Goal: Transaction & Acquisition: Purchase product/service

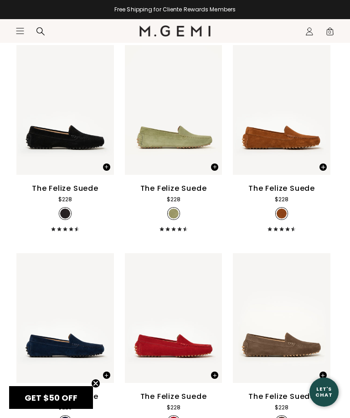
scroll to position [224, 0]
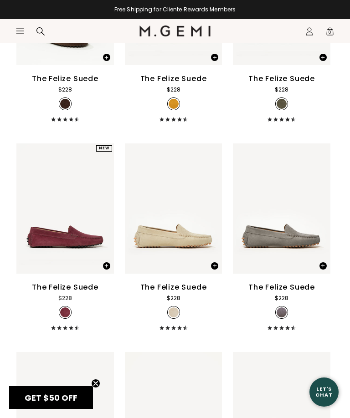
click at [188, 293] on div "The Felize Suede" at bounding box center [173, 287] width 66 height 11
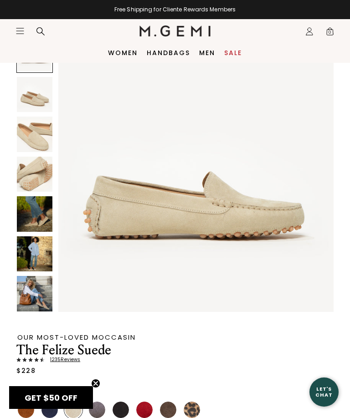
scroll to position [51, 0]
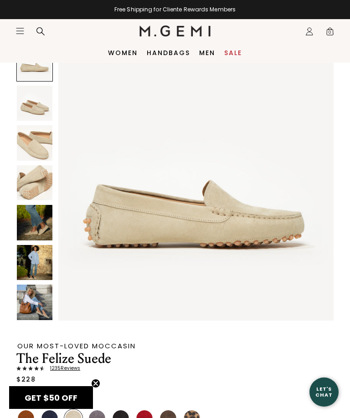
click at [37, 153] on img at bounding box center [35, 143] width 36 height 36
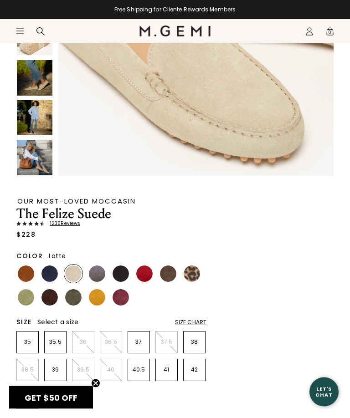
scroll to position [195, 0]
click at [97, 274] on img at bounding box center [97, 273] width 16 height 16
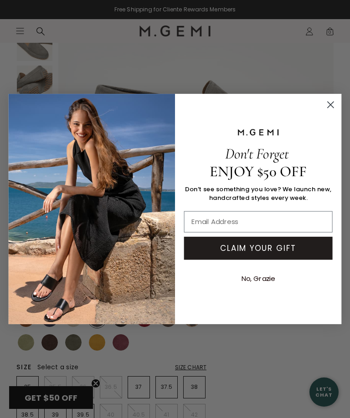
scroll to position [224, 0]
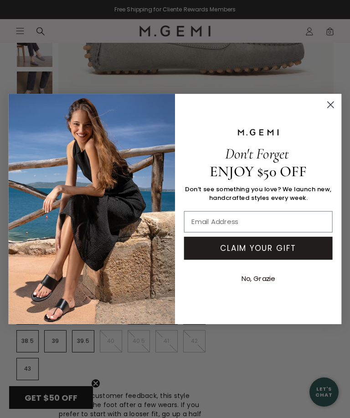
click at [327, 112] on circle "Close dialog" at bounding box center [330, 104] width 14 height 14
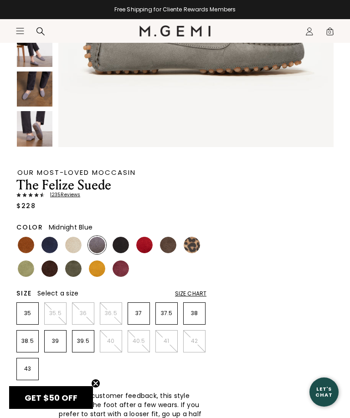
click at [54, 245] on img at bounding box center [49, 245] width 16 height 16
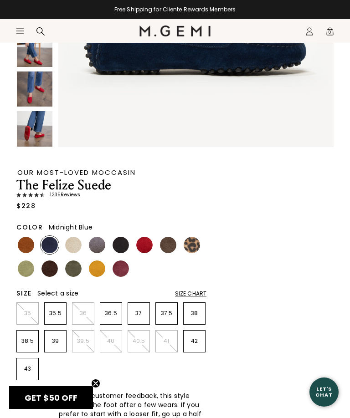
click at [274, 196] on div "Our Most-Loved Moccasin The Felize Suede 1235 Review s $228 Color Midnight Blue…" at bounding box center [174, 308] width 317 height 872
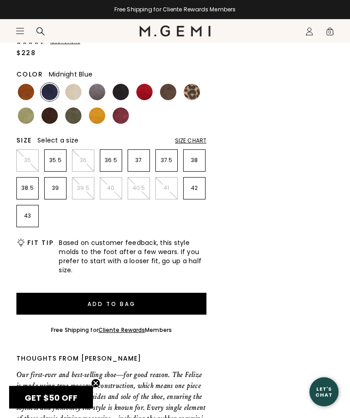
scroll to position [361, 0]
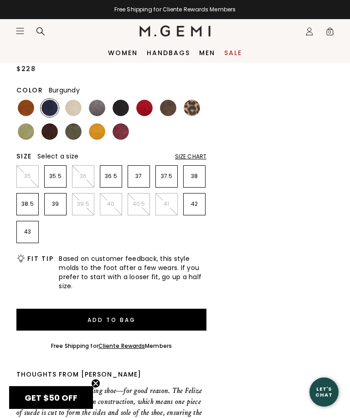
click at [127, 124] on div at bounding box center [121, 131] width 18 height 18
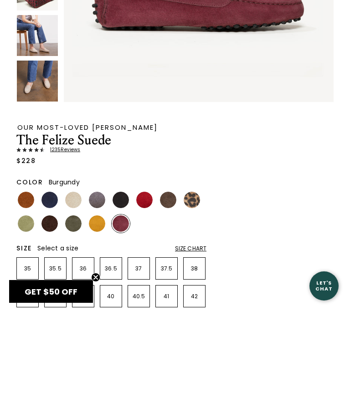
scroll to position [270, 0]
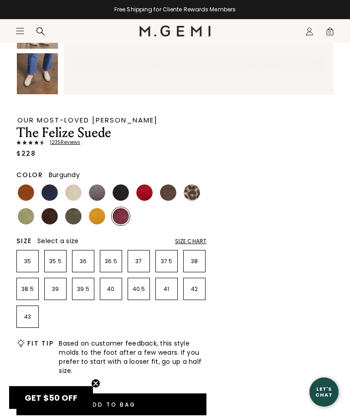
click at [30, 222] on img at bounding box center [26, 216] width 16 height 16
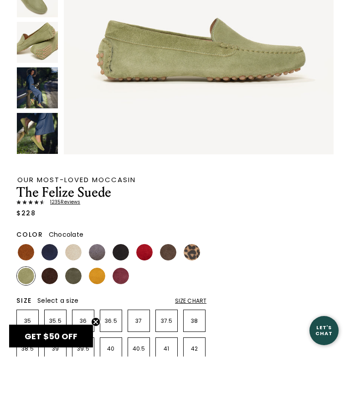
scroll to position [222, 0]
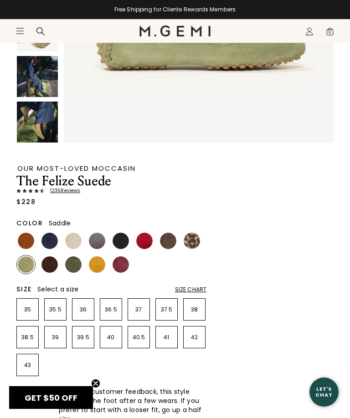
click at [25, 248] on img at bounding box center [26, 241] width 16 height 16
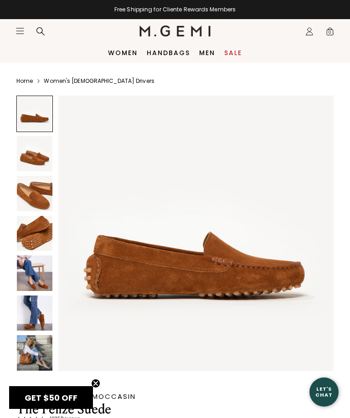
click at [163, 51] on link "Handbags" at bounding box center [168, 52] width 43 height 7
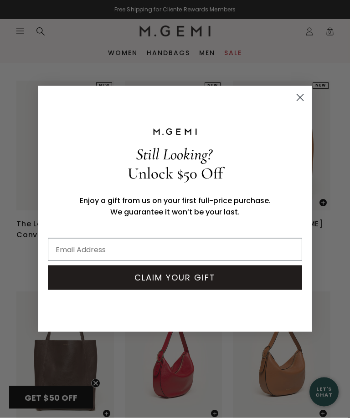
scroll to position [489, 0]
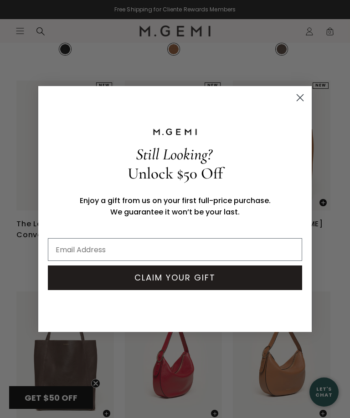
click at [298, 97] on circle "Close dialog" at bounding box center [299, 97] width 15 height 15
